Goal: Task Accomplishment & Management: Manage account settings

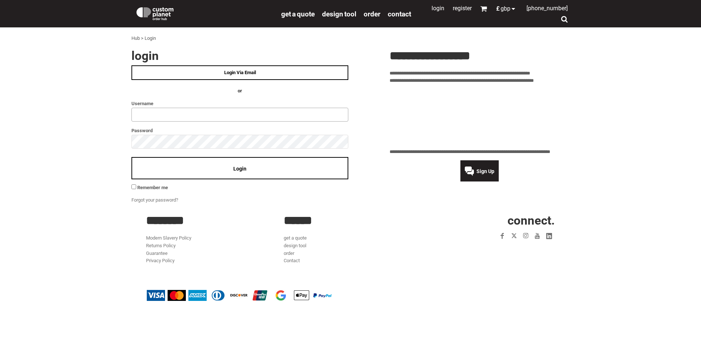
click at [198, 116] on input "text" at bounding box center [239, 115] width 217 height 14
type input "**********"
click at [196, 168] on div "Login" at bounding box center [239, 168] width 217 height 22
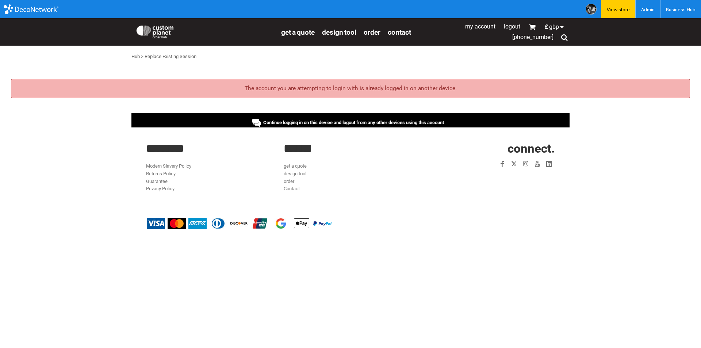
click at [346, 123] on span "Continue logging in on this device and logout from any other devices using this…" at bounding box center [353, 122] width 181 height 5
